Goal: Task Accomplishment & Management: Complete application form

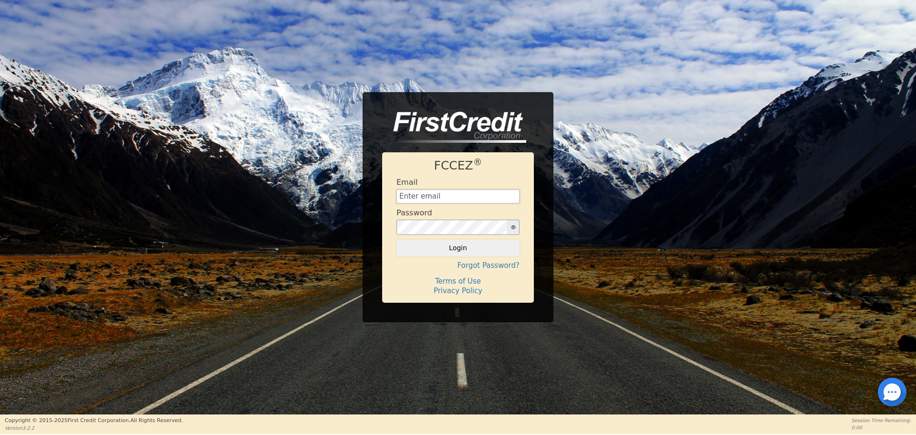
type input "aquaremachtlc@gmail.com"
click at [445, 250] on button "Login" at bounding box center [457, 247] width 123 height 16
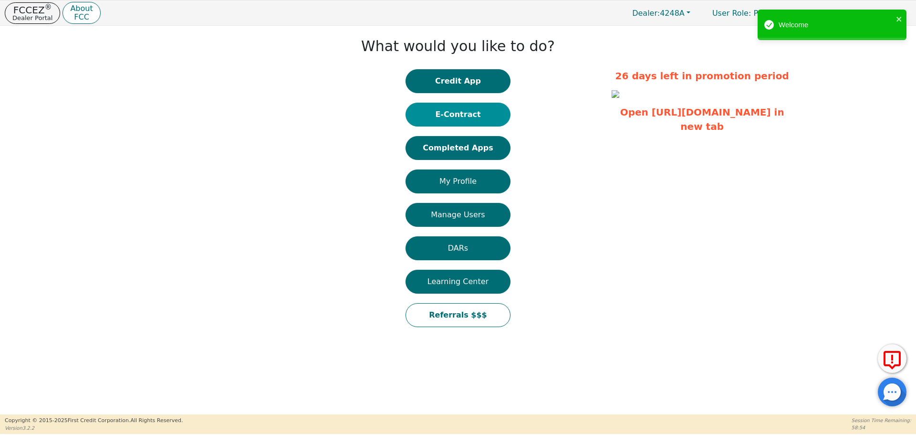
click at [466, 112] on button "E-Contract" at bounding box center [458, 115] width 105 height 24
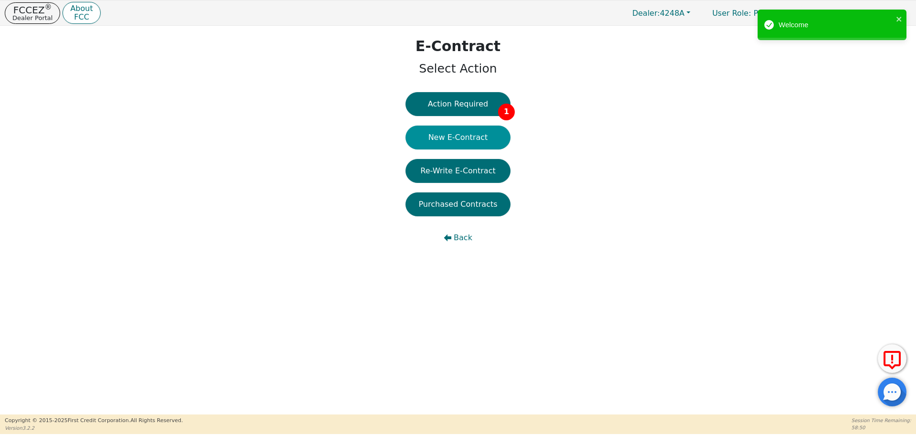
click at [459, 138] on button "New E-Contract" at bounding box center [458, 137] width 105 height 24
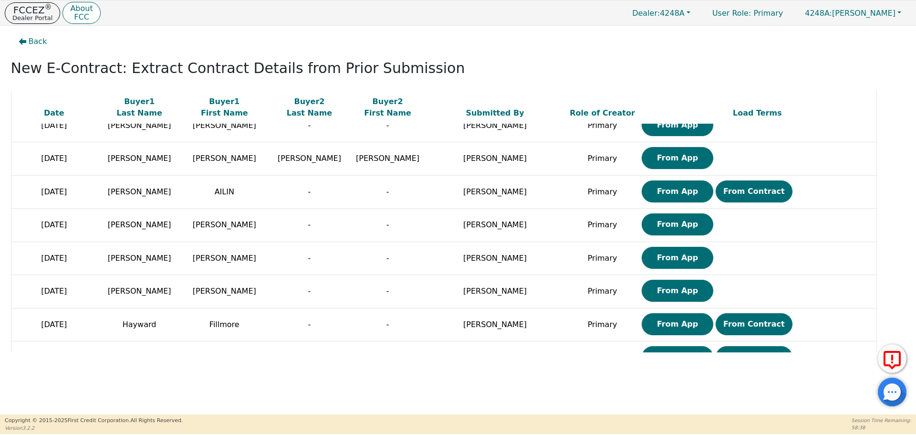
scroll to position [183, 0]
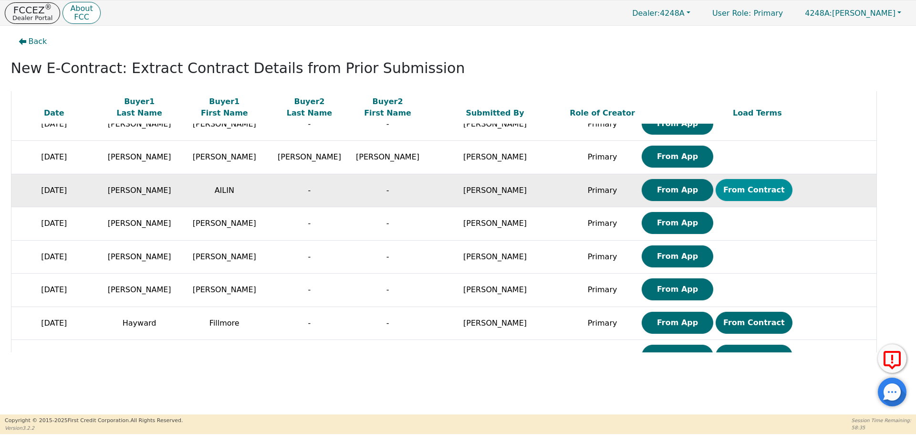
click at [716, 198] on button "From Contract" at bounding box center [754, 190] width 77 height 22
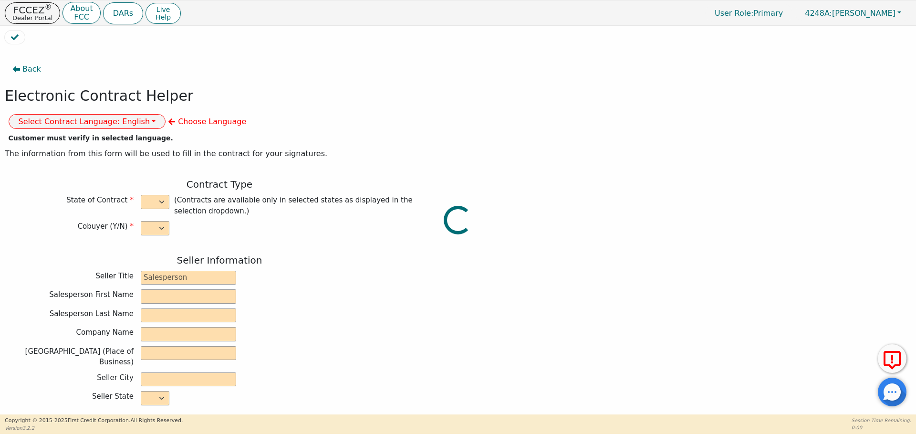
select select "n"
type input "owner"
type input "Ivonne"
type input "Madrid"
type input "AQUA REMACH LLC"
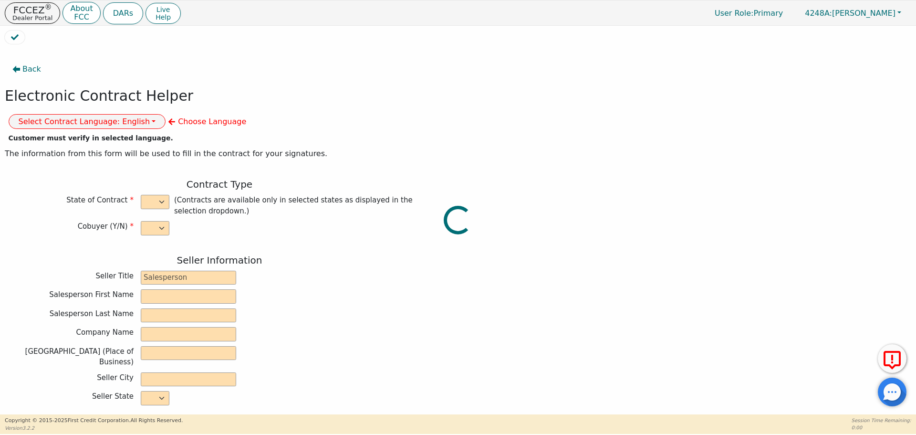
type input "13746 OFFICE PARK DR"
type input "HOUSTON"
select select "TX"
type input "77070"
type input "WATER SYSTEM"
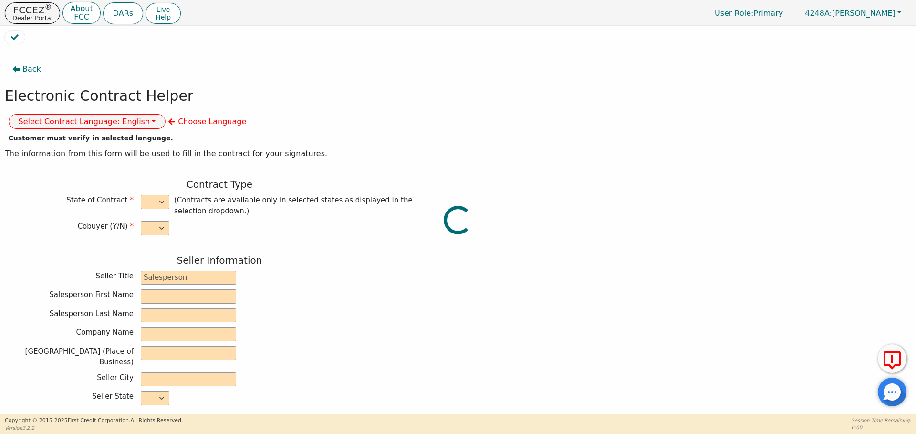
type input "6P"
type input "728556"
type input "AILIN"
type input "[PERSON_NAME]"
type input "ailinalvarez502@gmail.com"
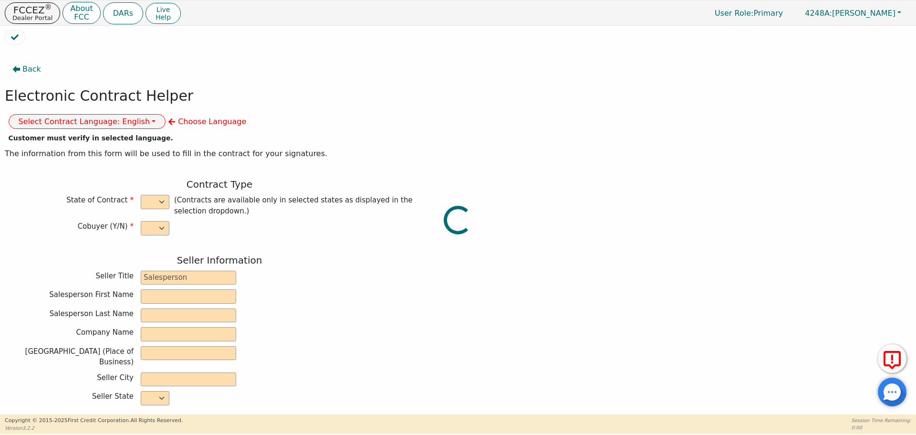
type input "ailinalvarez502@gmail.com"
type input "93 RD 5111"
type input "Cleveland"
type input "liberty"
select select "TX"
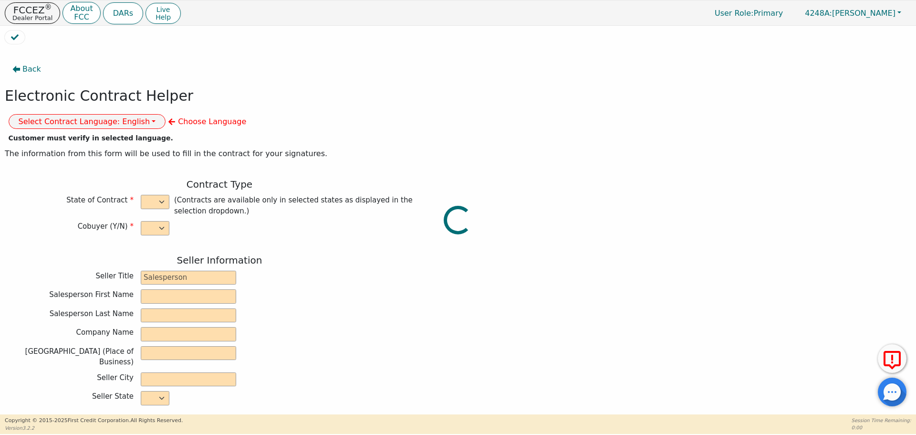
type input "77327"
type input "[DATE]"
type input "17.99"
type input "2025-10-02"
type input "60"
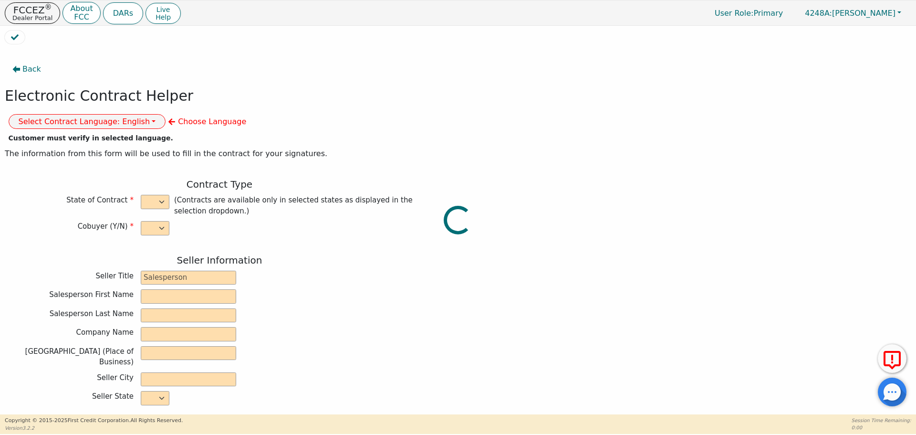
type input "0"
type input "8500.00"
type input "0.00"
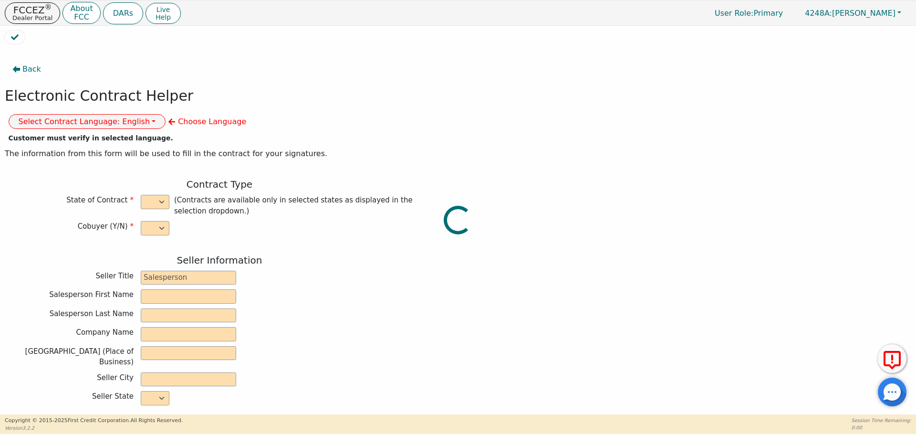
type input "0.00"
type input "8500.00"
type input "12948.00"
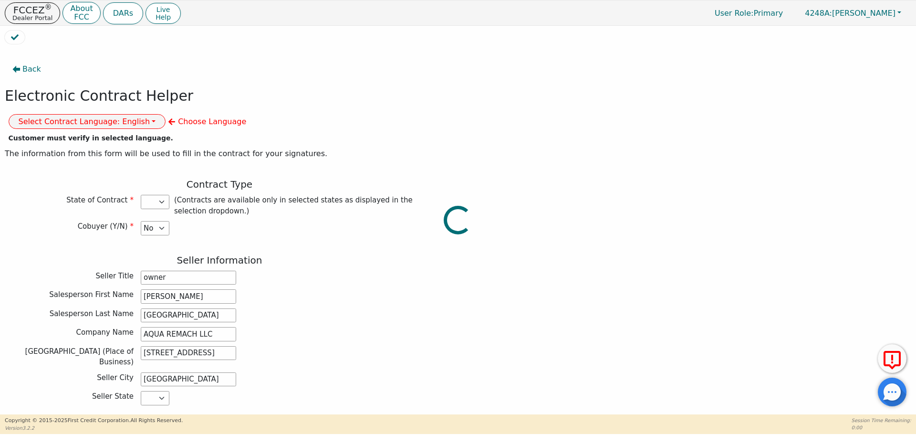
select select "TX"
click at [166, 114] on button "Select Contract Language: English" at bounding box center [87, 121] width 157 height 15
click at [84, 148] on link "Spanish" at bounding box center [46, 154] width 75 height 13
click at [351, 219] on div "Contract Type State of Contract AZ CA CO CT FL GA IA ID IL IN LA MA MD MI MT NC…" at bounding box center [219, 209] width 429 height 62
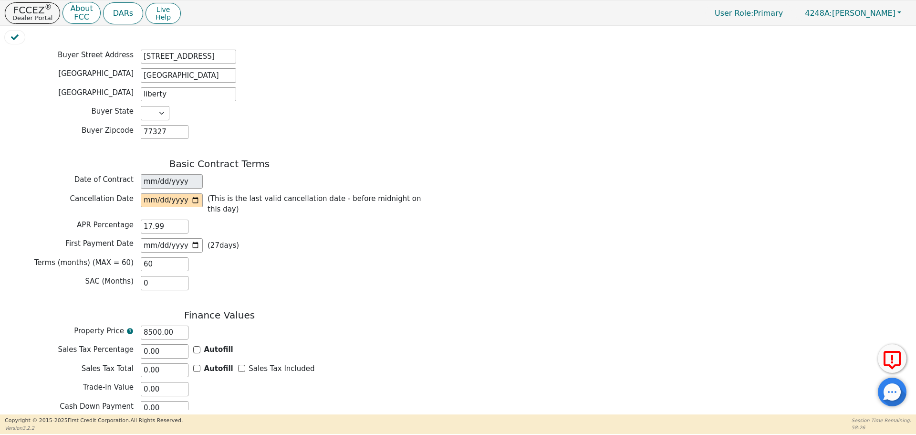
scroll to position [574, 0]
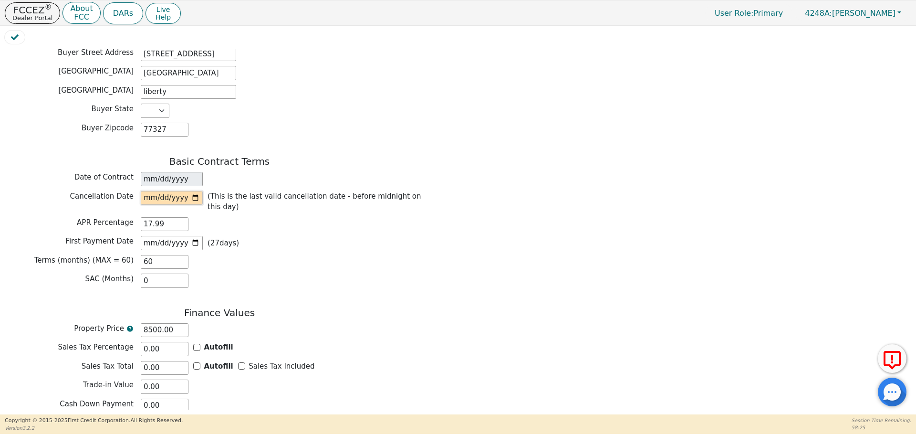
click at [194, 191] on input "date" at bounding box center [172, 198] width 62 height 14
type input "2025-09-09"
click at [314, 236] on div "First Payment Date 2025-10-02 ( 27 days)" at bounding box center [219, 243] width 429 height 14
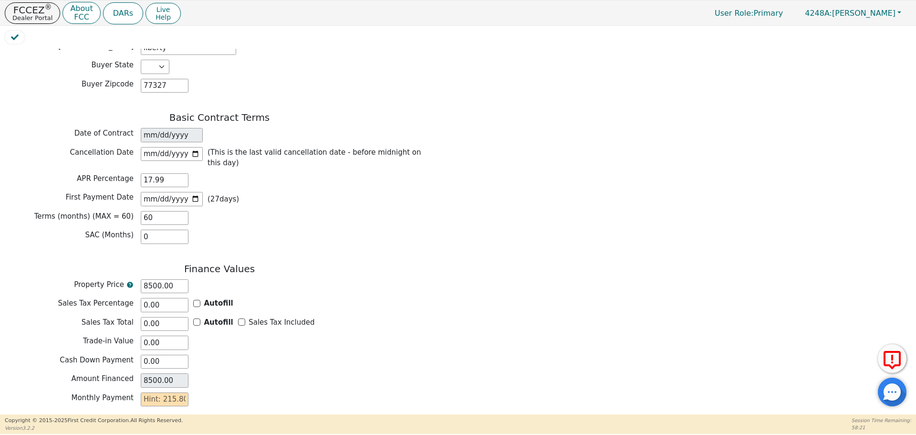
scroll to position [648, 0]
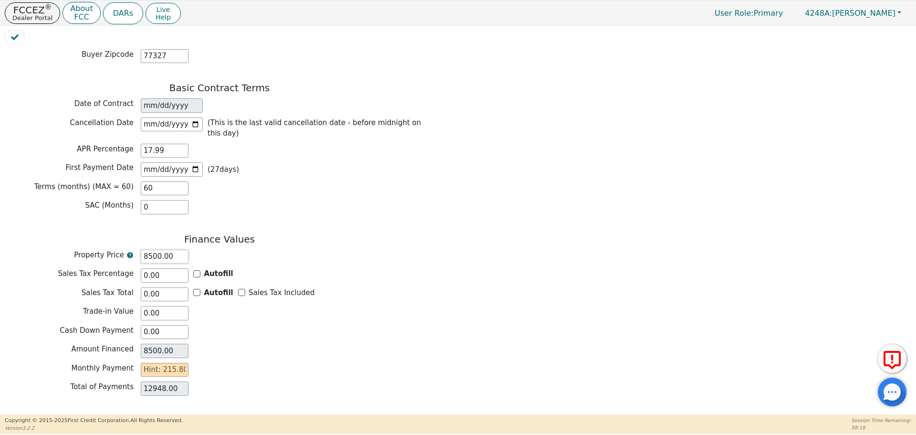
click at [147, 250] on input "8500.00" at bounding box center [165, 257] width 48 height 14
type input "500.00"
type input "7500.00"
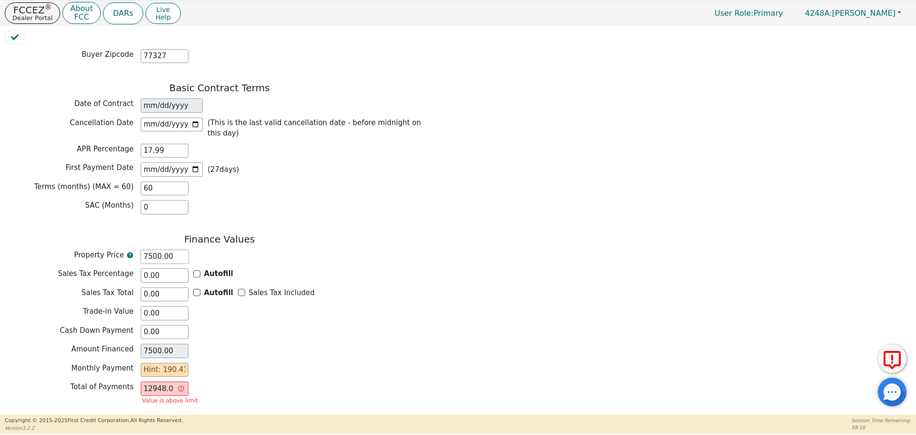
type input "7500.00"
click at [224, 343] on div "Amount Financed 7500.00" at bounding box center [219, 350] width 429 height 14
click at [164, 363] on input "text" at bounding box center [165, 370] width 48 height 14
type input "1"
type input "60.00"
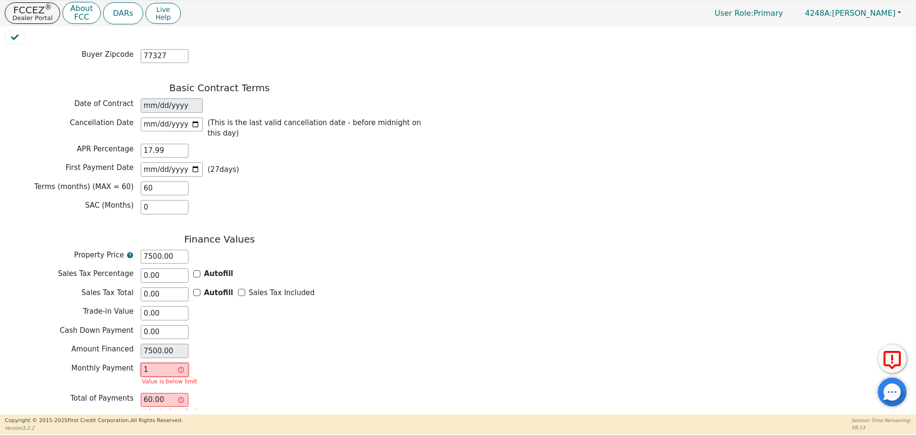
type input "19"
type input "1140.00"
type input "190"
type input "11400.00"
type input "190.4"
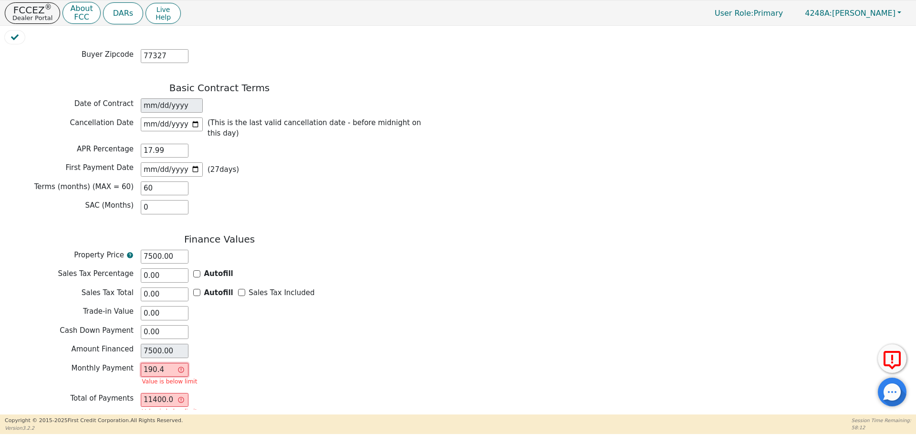
type input "11424.00"
type input "190.42"
type input "11425.20"
type input "190.4"
type input "11424.00"
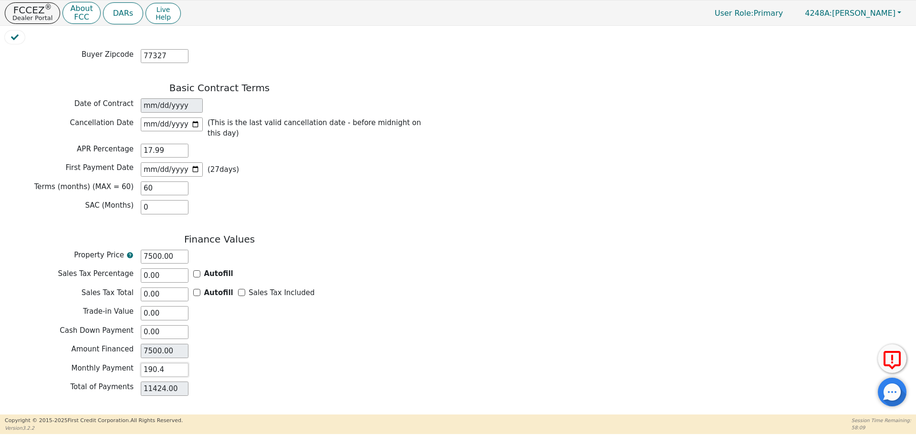
type input "190.41"
type input "11424.60"
type input "190.41"
click at [307, 363] on div "Monthly Payment 190.41" at bounding box center [219, 370] width 429 height 14
click at [79, 415] on button "Review & Begin Contract" at bounding box center [60, 426] width 110 height 22
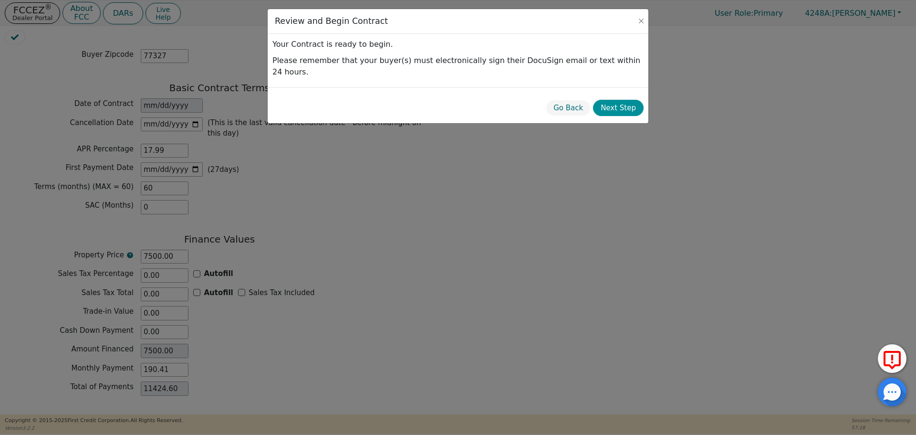
click at [625, 100] on button "Next Step" at bounding box center [618, 108] width 51 height 17
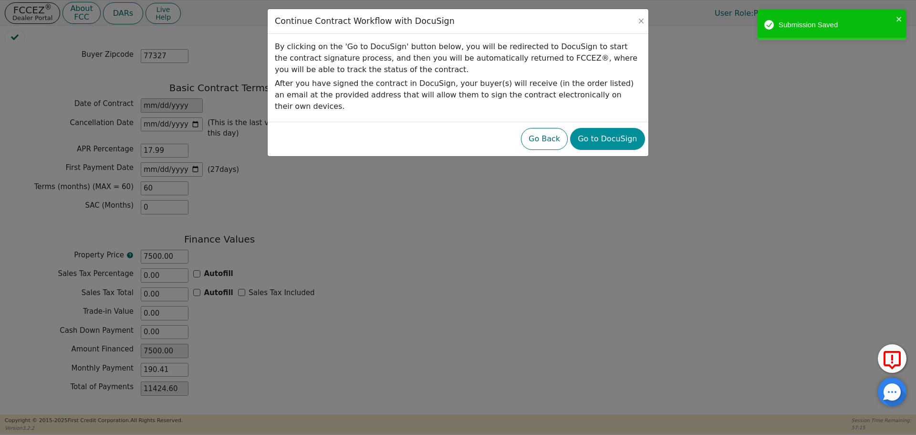
click at [606, 128] on button "Go to DocuSign" at bounding box center [607, 139] width 74 height 22
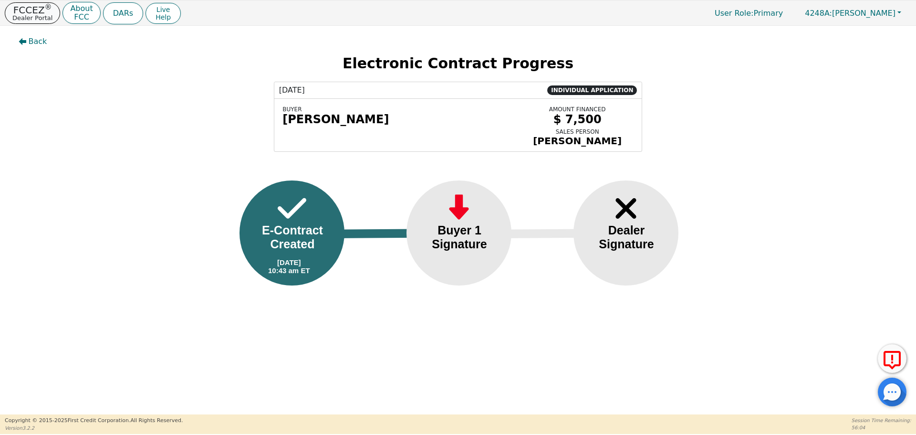
click at [36, 21] on p "Dealer Portal" at bounding box center [32, 18] width 40 height 6
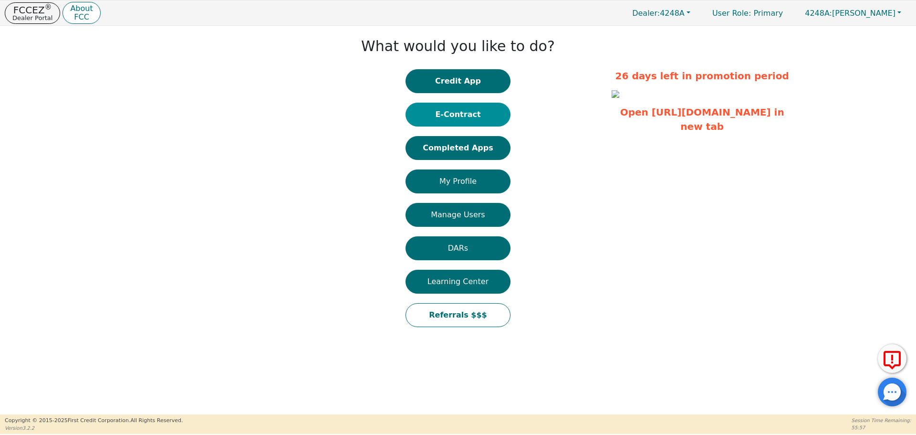
click at [438, 122] on button "E-Contract" at bounding box center [458, 115] width 105 height 24
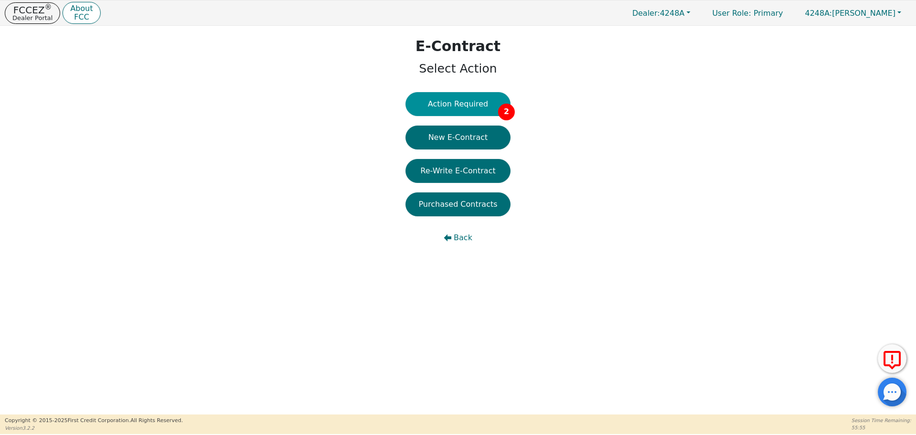
click at [447, 109] on button "Action Required 2" at bounding box center [458, 104] width 105 height 24
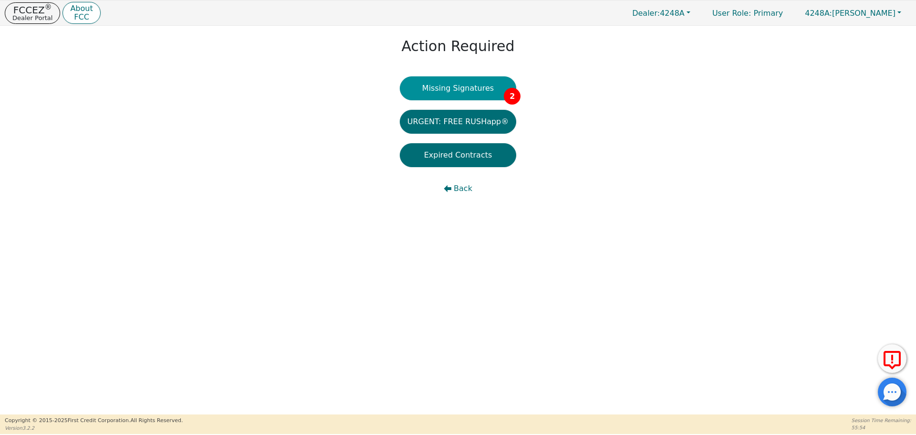
click at [453, 79] on button "Missing Signatures 2" at bounding box center [458, 88] width 117 height 24
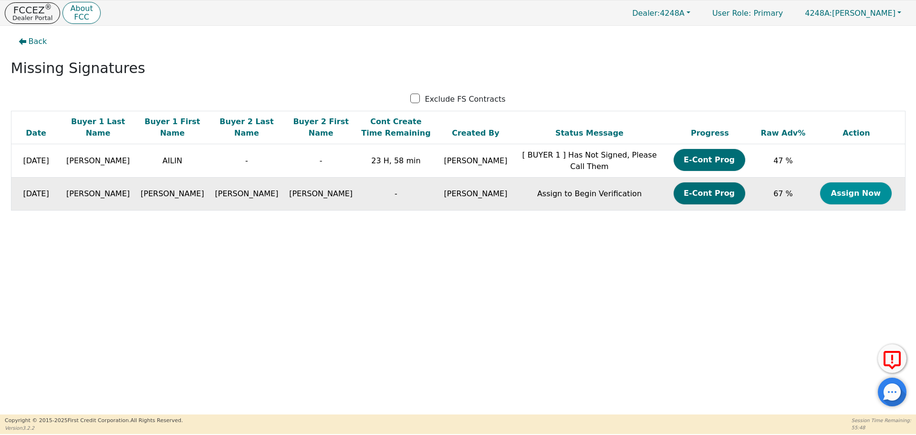
click at [862, 193] on button "Assign Now" at bounding box center [856, 193] width 72 height 22
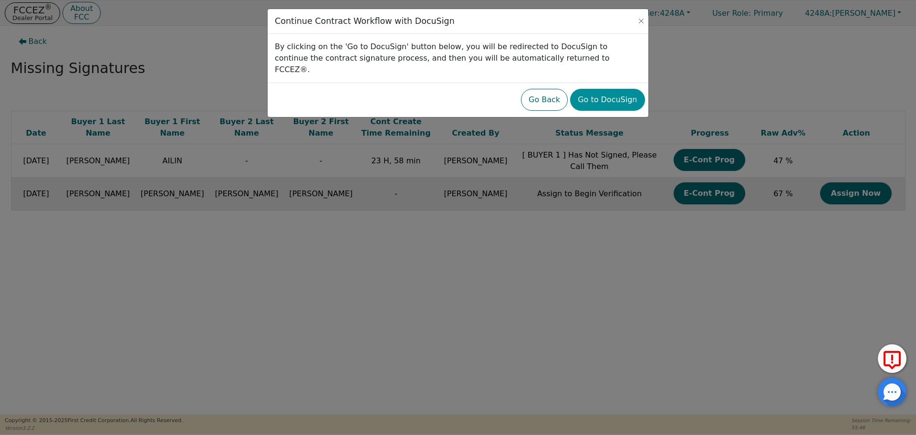
click at [583, 89] on button "Go to DocuSign" at bounding box center [607, 100] width 74 height 22
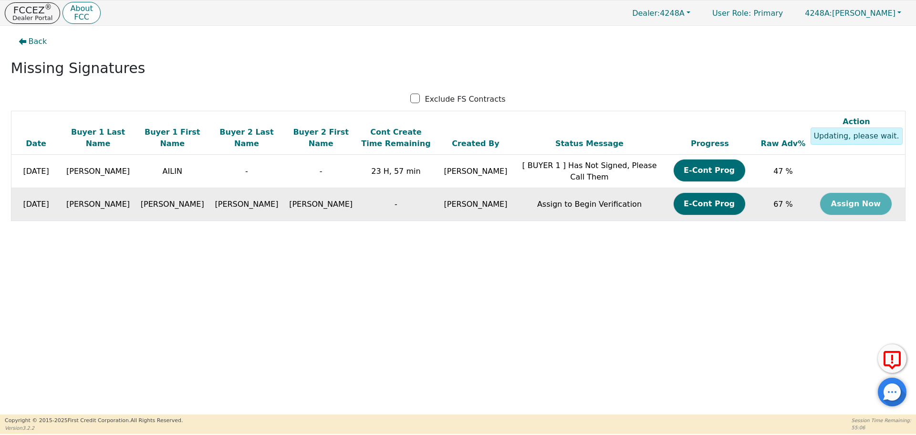
click at [98, 203] on span "[PERSON_NAME]" at bounding box center [97, 203] width 63 height 9
copy span "[PERSON_NAME]"
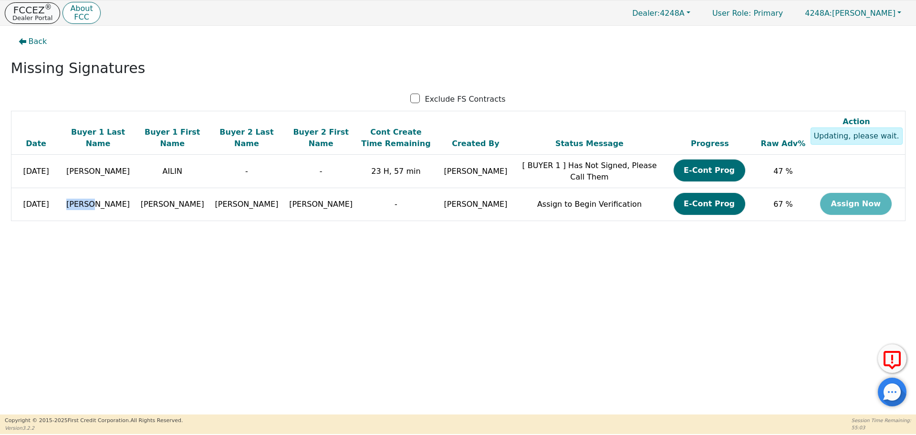
click at [36, 15] on p "Dealer Portal" at bounding box center [32, 18] width 40 height 6
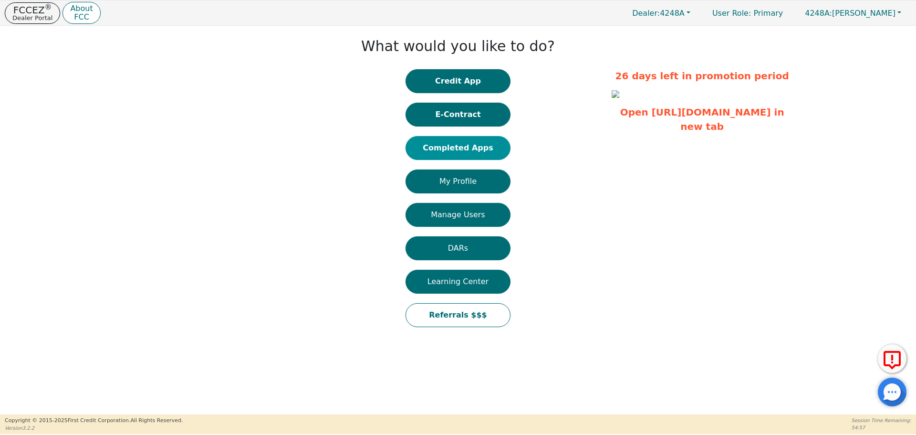
click at [448, 153] on button "Completed Apps" at bounding box center [458, 148] width 105 height 24
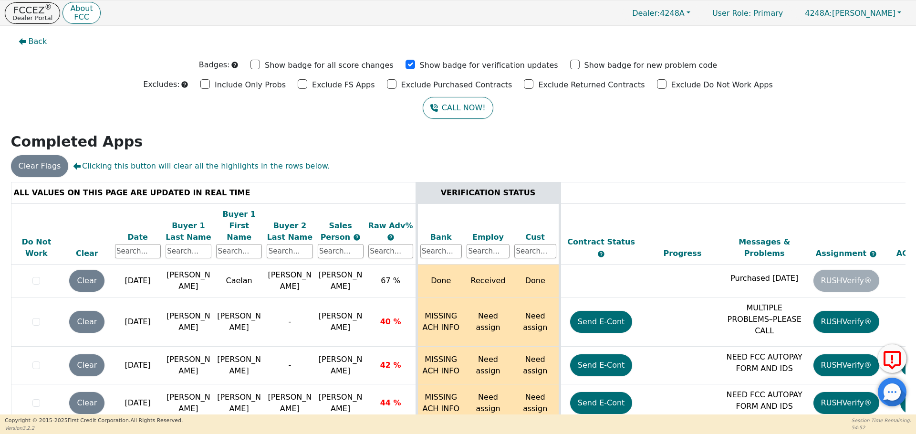
click at [189, 244] on input "text" at bounding box center [189, 251] width 46 height 14
paste input "[PERSON_NAME]"
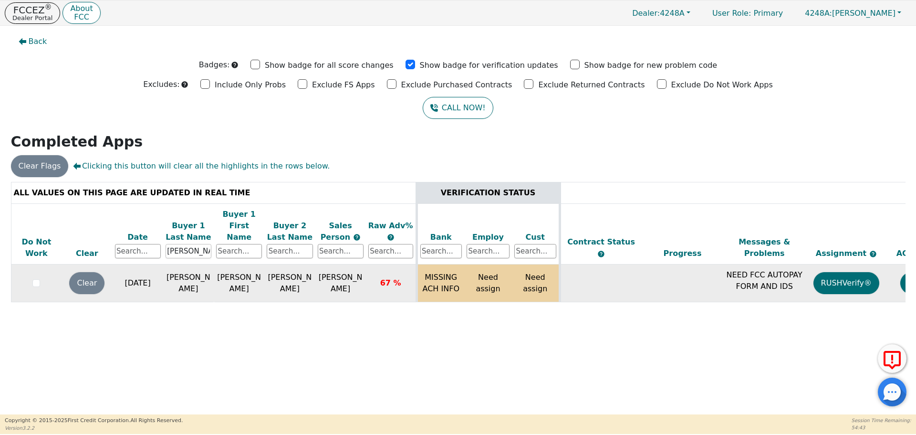
scroll to position [0, 146]
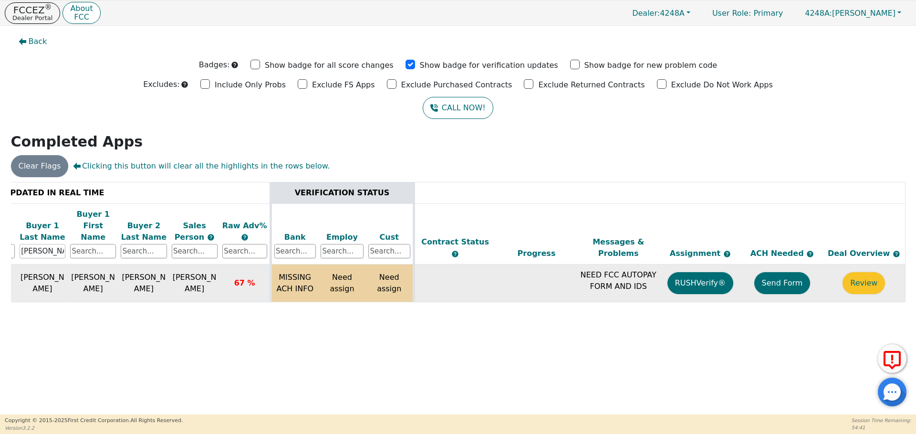
type input "[PERSON_NAME]"
click at [775, 273] on button "Send Form" at bounding box center [782, 283] width 56 height 22
